Goal: Information Seeking & Learning: Check status

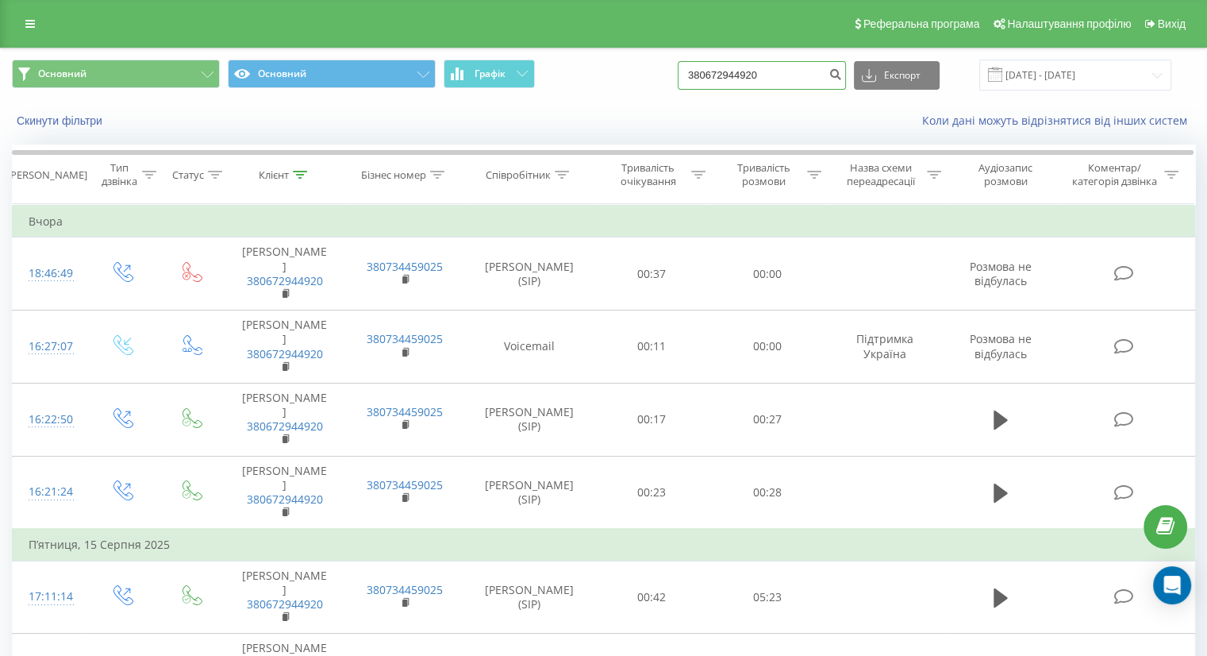
drag, startPoint x: 790, startPoint y: 84, endPoint x: 622, endPoint y: 79, distance: 168.3
click at [622, 79] on div "Основний Основний Графік 380672944920 Експорт .csv .xls .xlsx [DATE] - [DATE]" at bounding box center [603, 75] width 1183 height 31
paste input "380974540413"
type input "380974540413"
